Goal: Transaction & Acquisition: Subscribe to service/newsletter

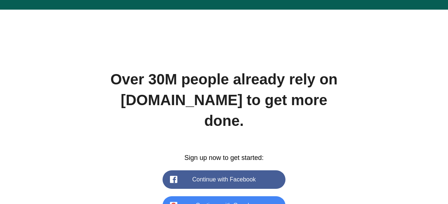
scroll to position [999, 0]
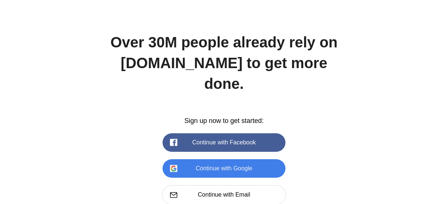
click at [207, 159] on button "Continue with Google" at bounding box center [223, 168] width 123 height 18
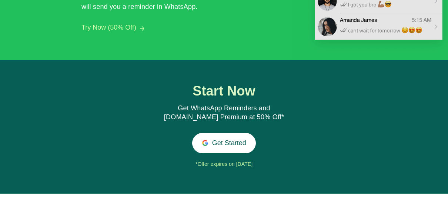
scroll to position [790, 0]
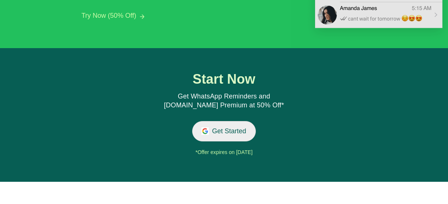
click at [231, 131] on button "Get Started" at bounding box center [224, 131] width 64 height 20
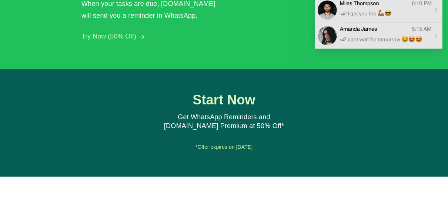
scroll to position [775, 0]
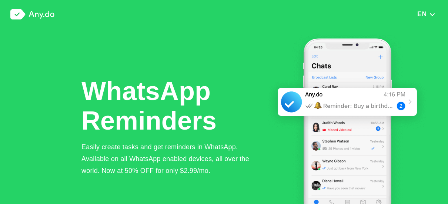
click at [42, 17] on img at bounding box center [32, 14] width 44 height 10
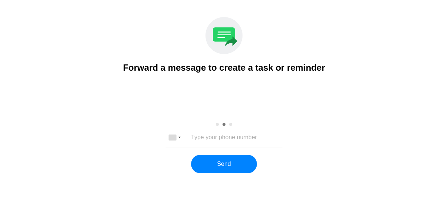
scroll to position [999, 0]
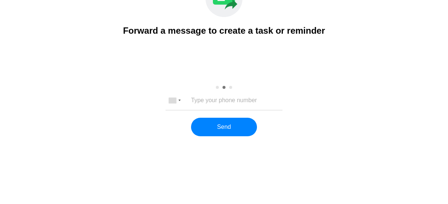
click at [218, 93] on div "[GEOGRAPHIC_DATA] +1 [GEOGRAPHIC_DATA] +44 [GEOGRAPHIC_DATA] (‫[GEOGRAPHIC_DATA…" at bounding box center [223, 100] width 117 height 19
click at [227, 101] on input "tel" at bounding box center [224, 100] width 98 height 7
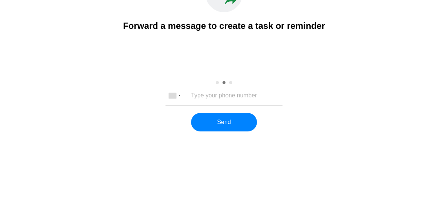
scroll to position [1005, 0]
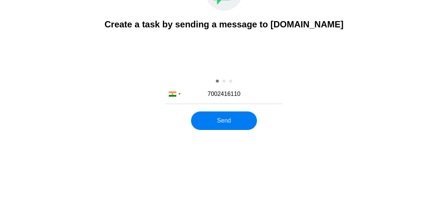
type input "7002416110"
click at [213, 121] on button "Send" at bounding box center [223, 120] width 65 height 18
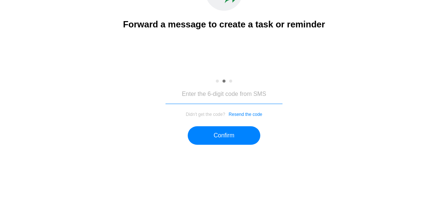
click at [237, 101] on input "tel" at bounding box center [223, 94] width 117 height 19
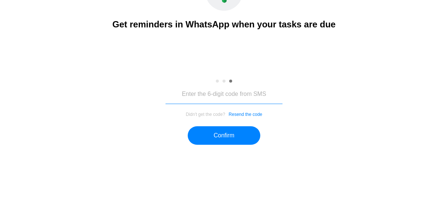
type input "9"
type input "895919"
